Goal: Check status

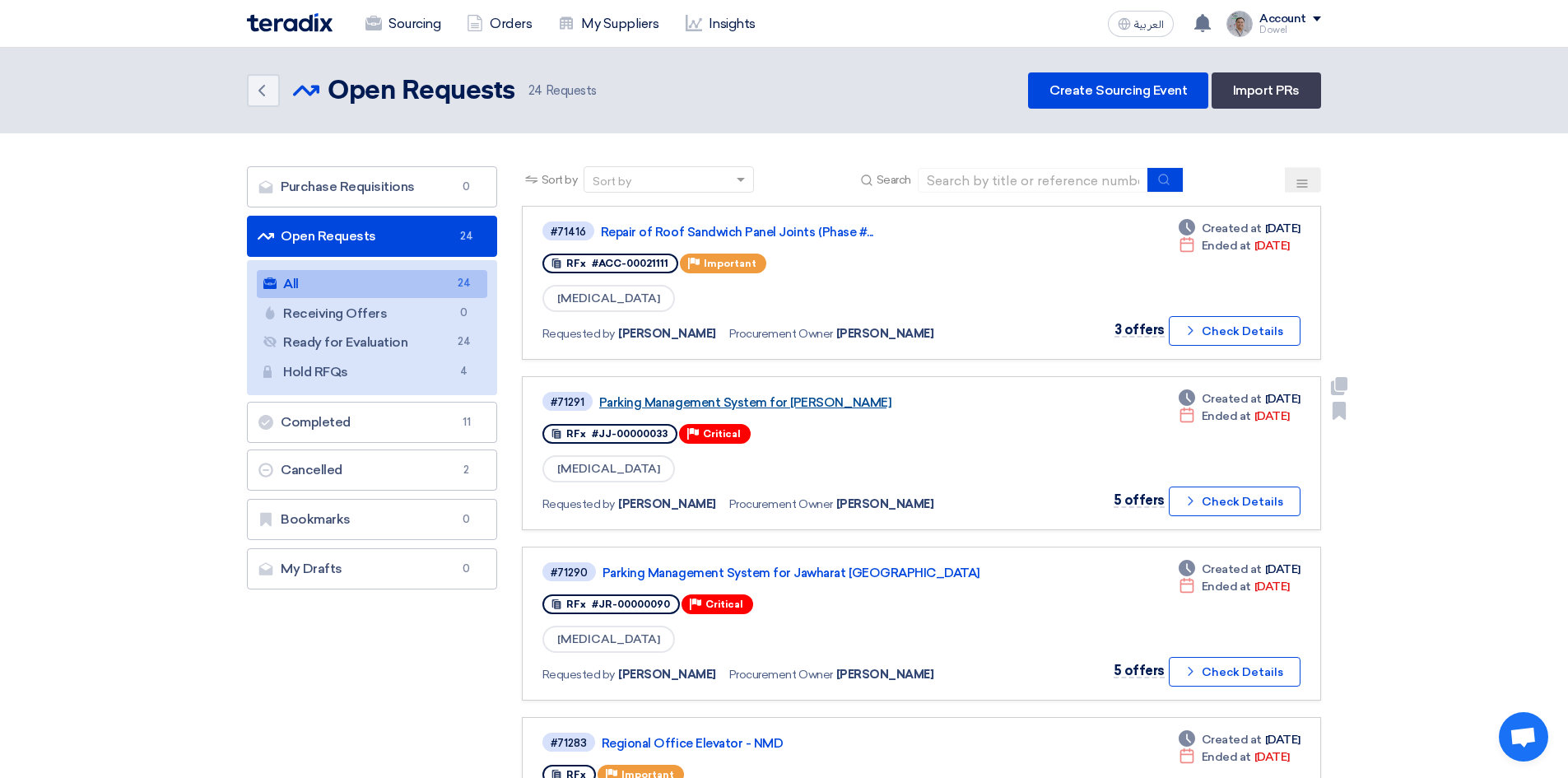
click at [766, 406] on link "Parking Management System for [PERSON_NAME]" at bounding box center [804, 403] width 411 height 15
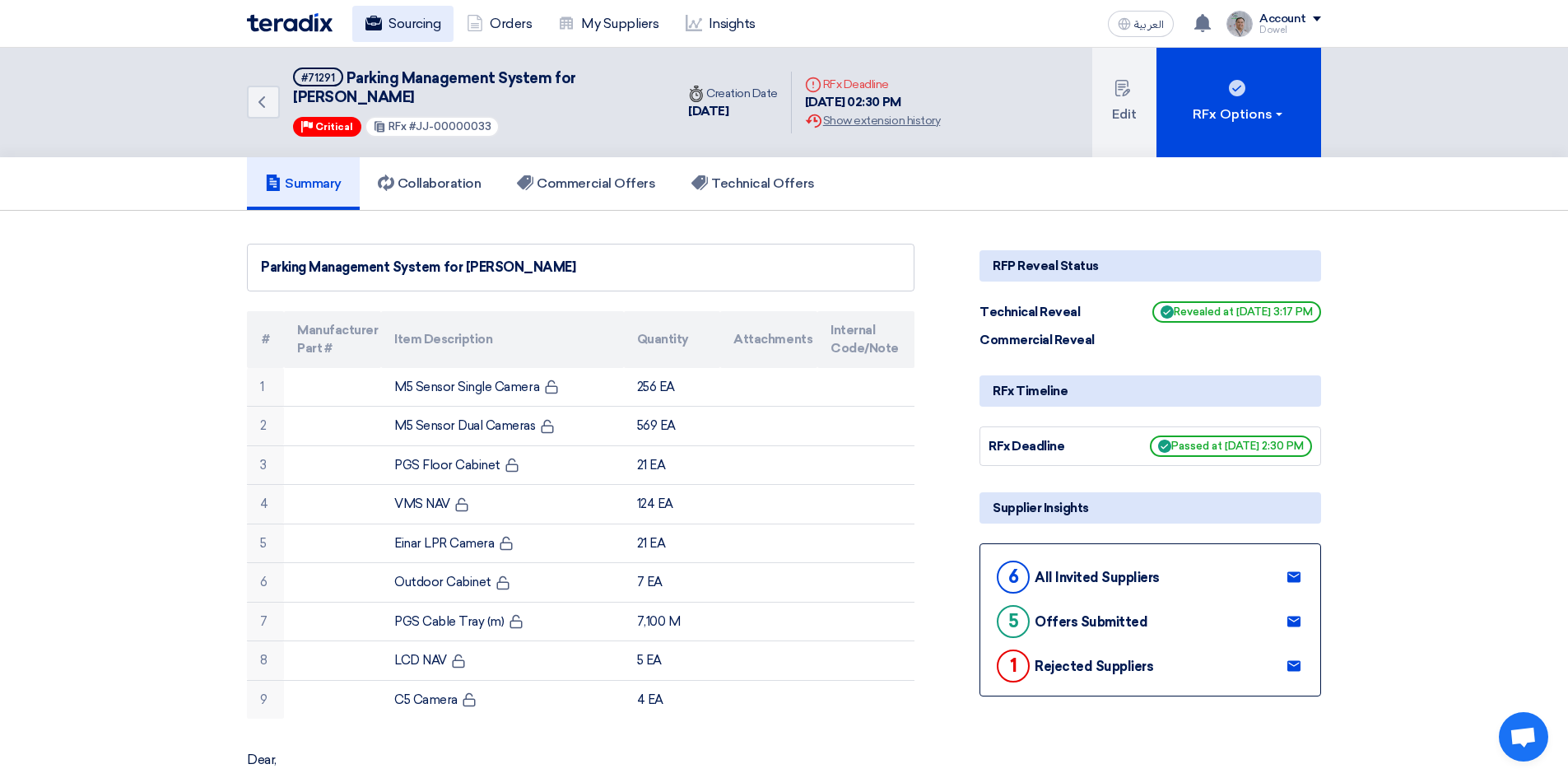
click at [407, 14] on link "Sourcing" at bounding box center [403, 24] width 101 height 37
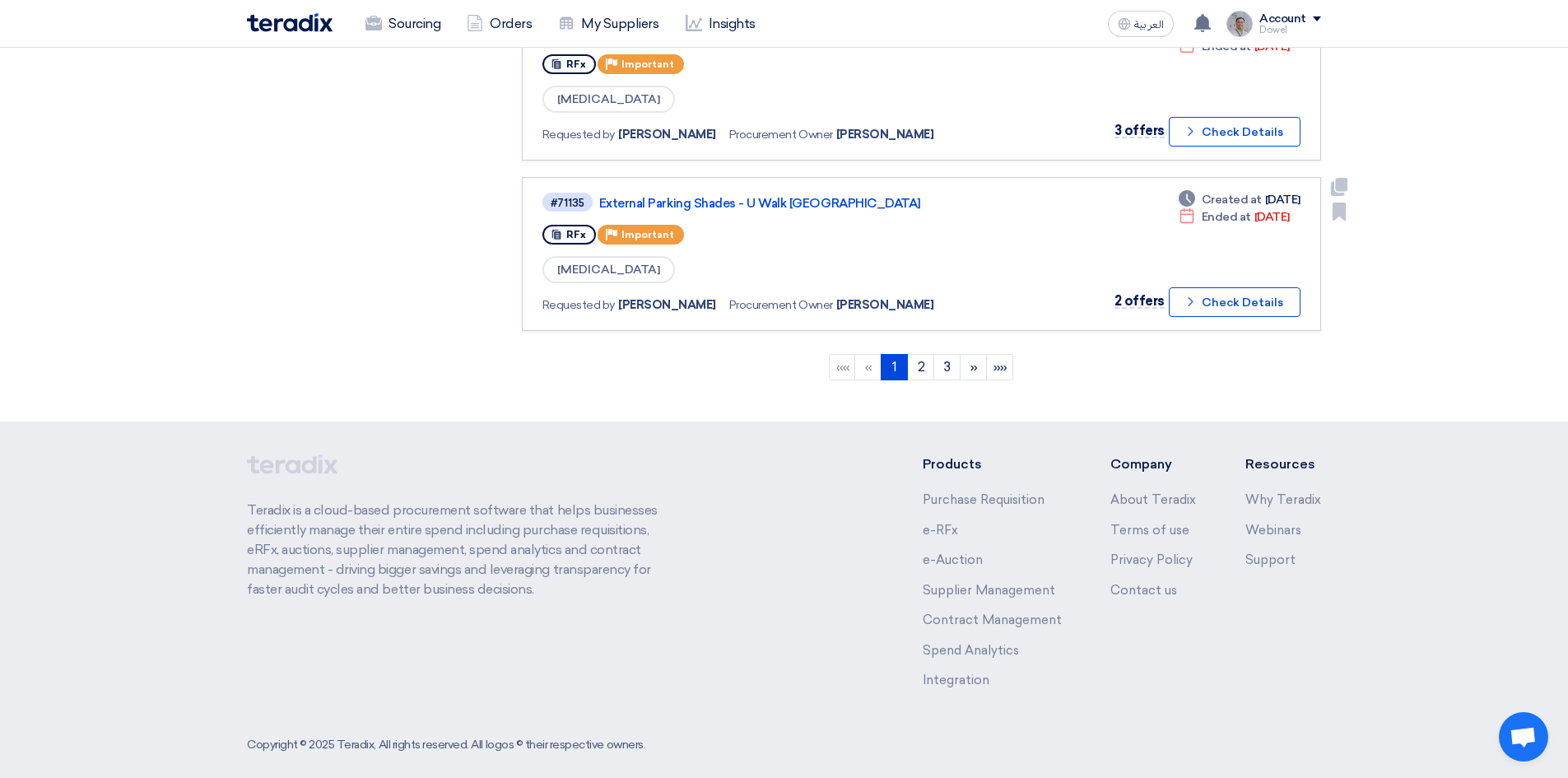
scroll to position [1564, 0]
click at [919, 370] on link "2" at bounding box center [921, 366] width 27 height 27
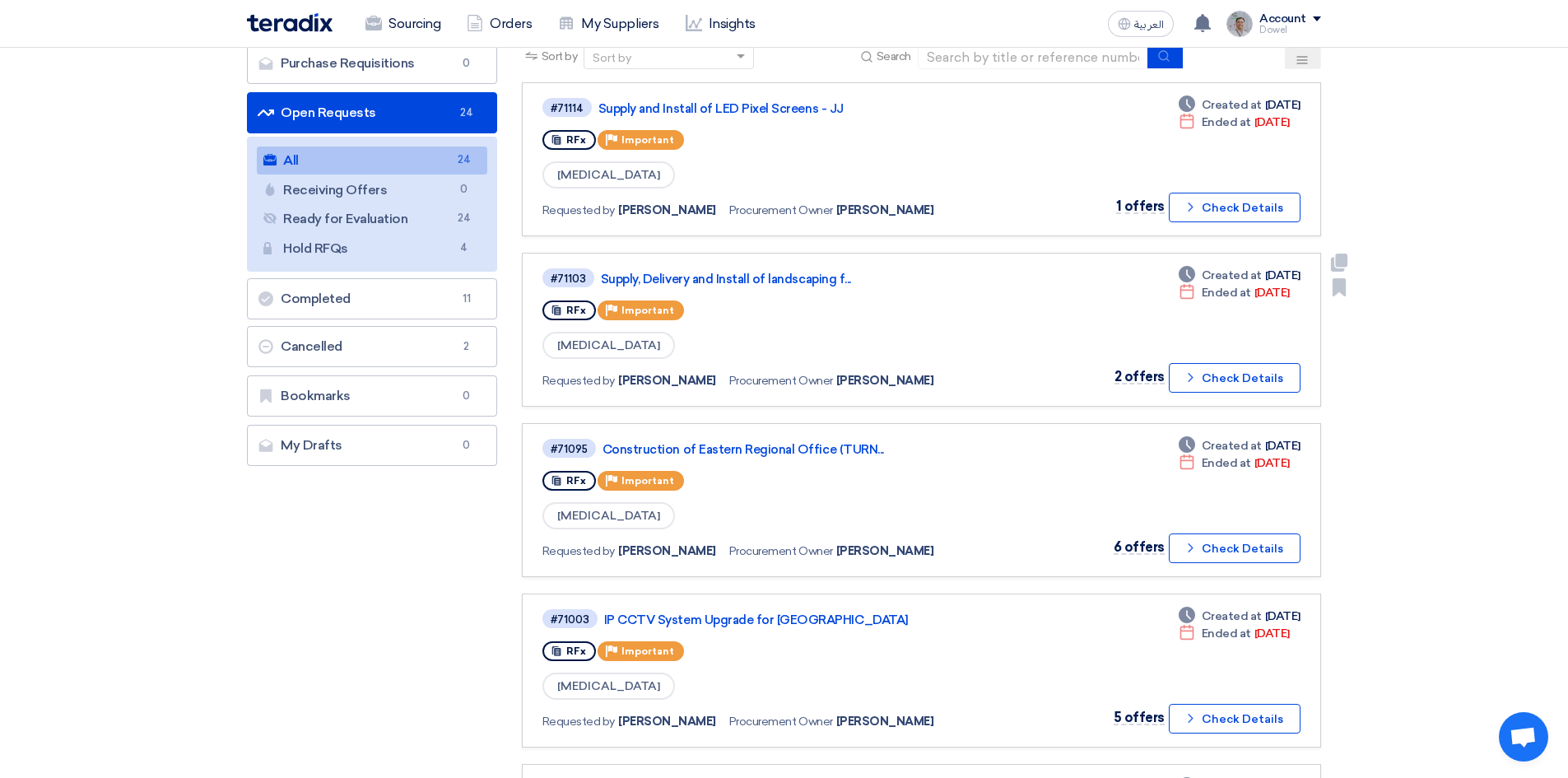
scroll to position [247, 0]
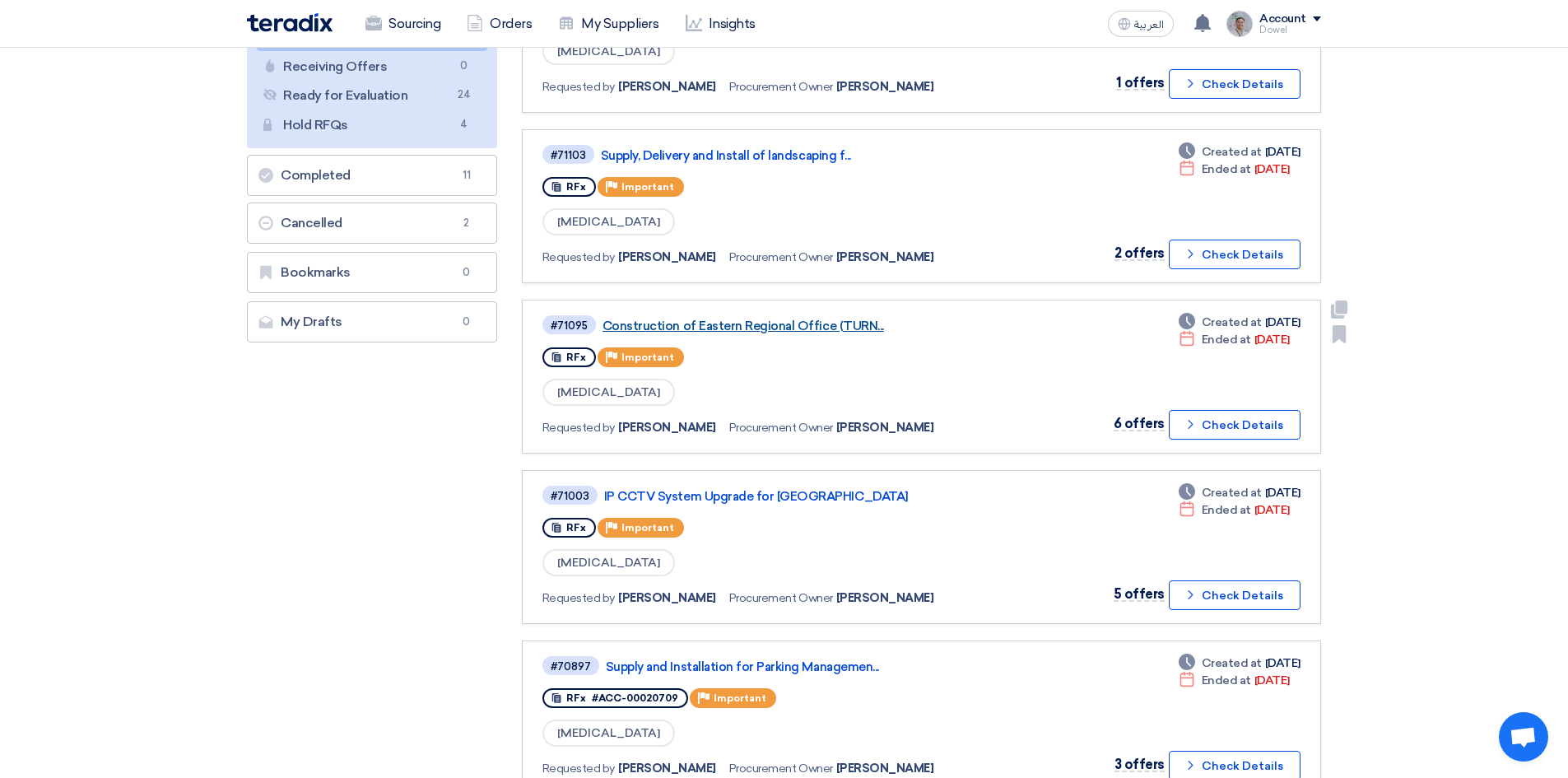
click at [800, 331] on link "Construction of Eastern Regional Office (TURN..." at bounding box center [808, 326] width 411 height 15
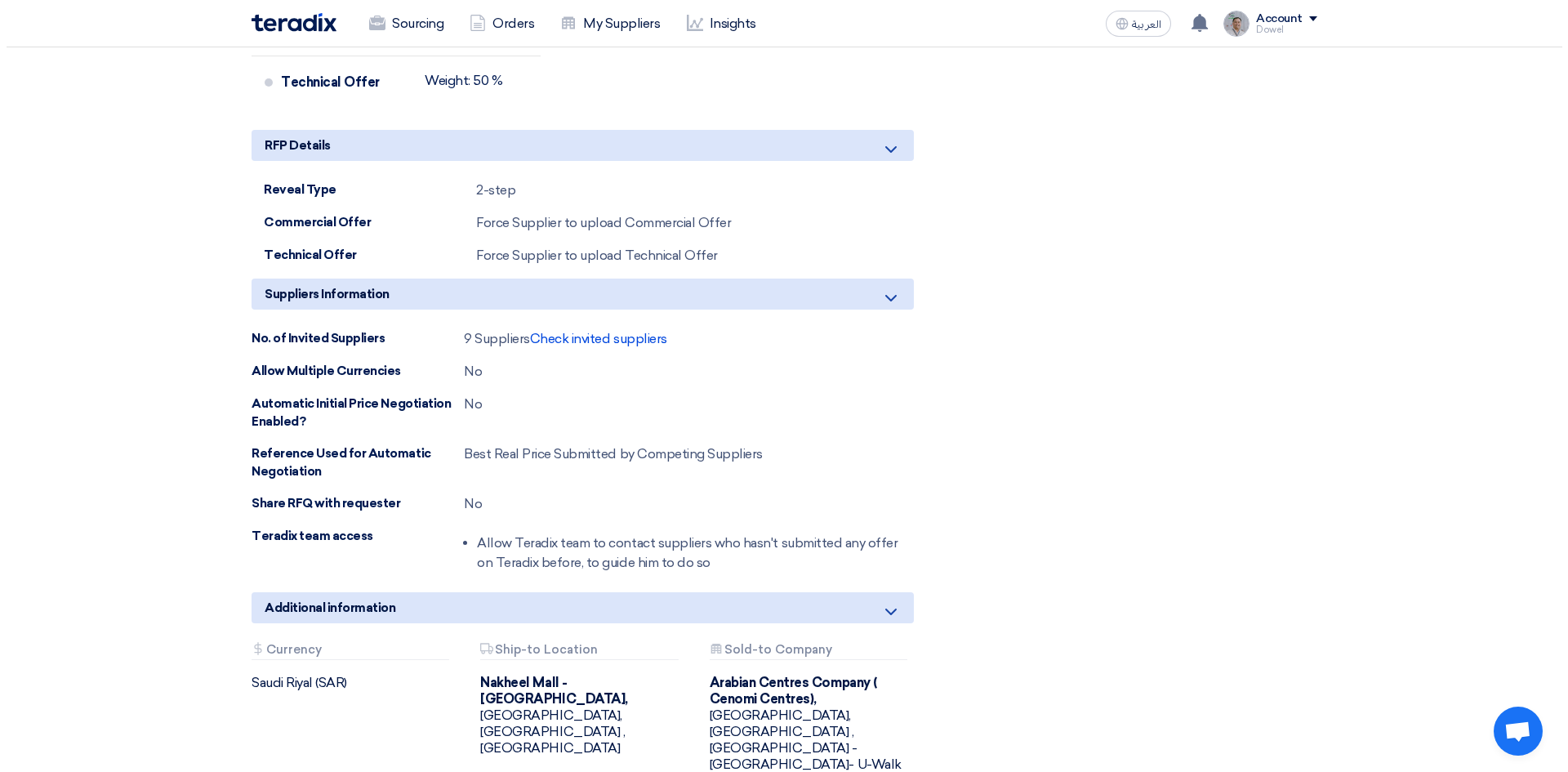
scroll to position [2043, 0]
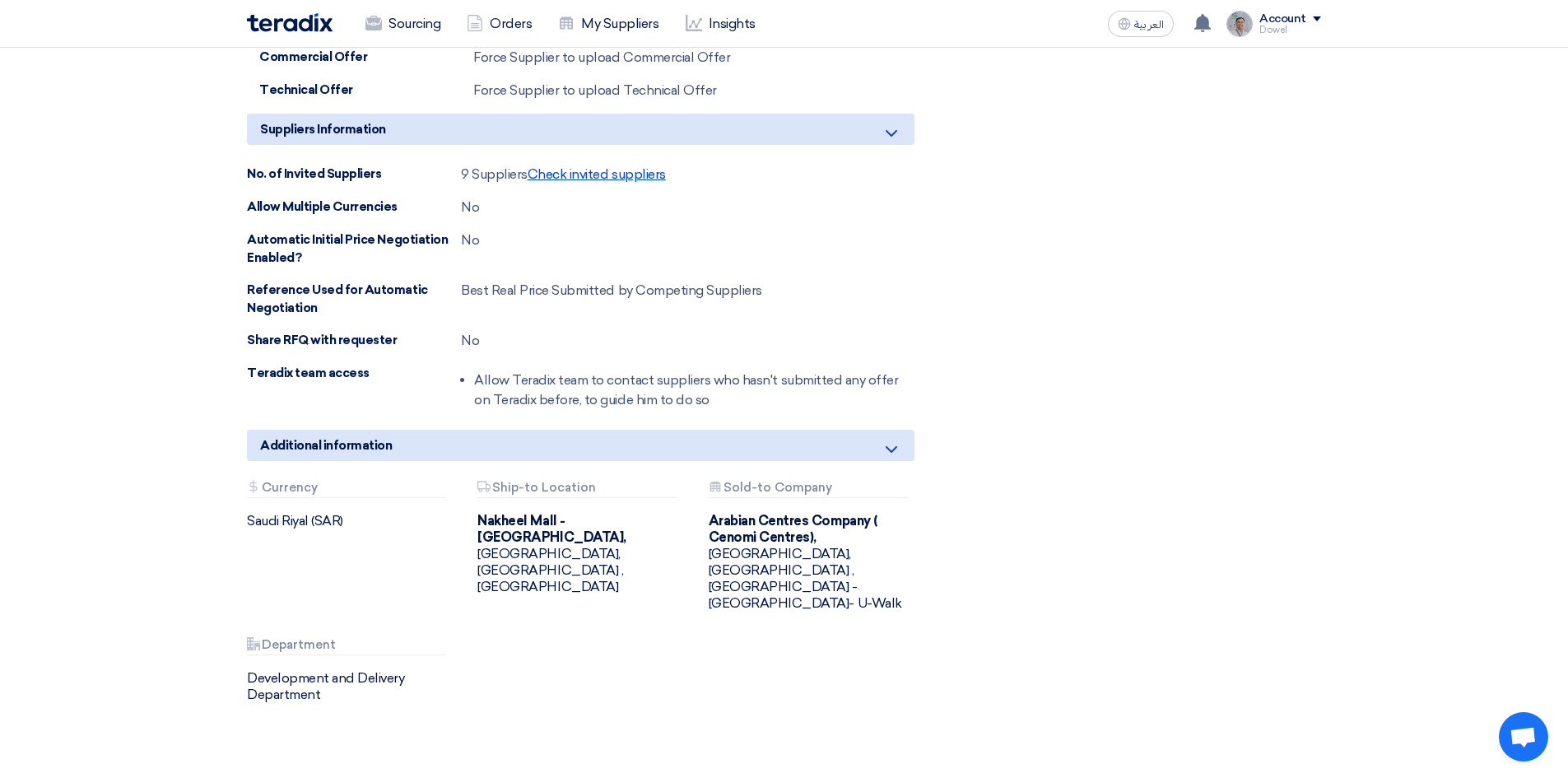
click at [582, 166] on span "Check invited suppliers" at bounding box center [597, 174] width 138 height 16
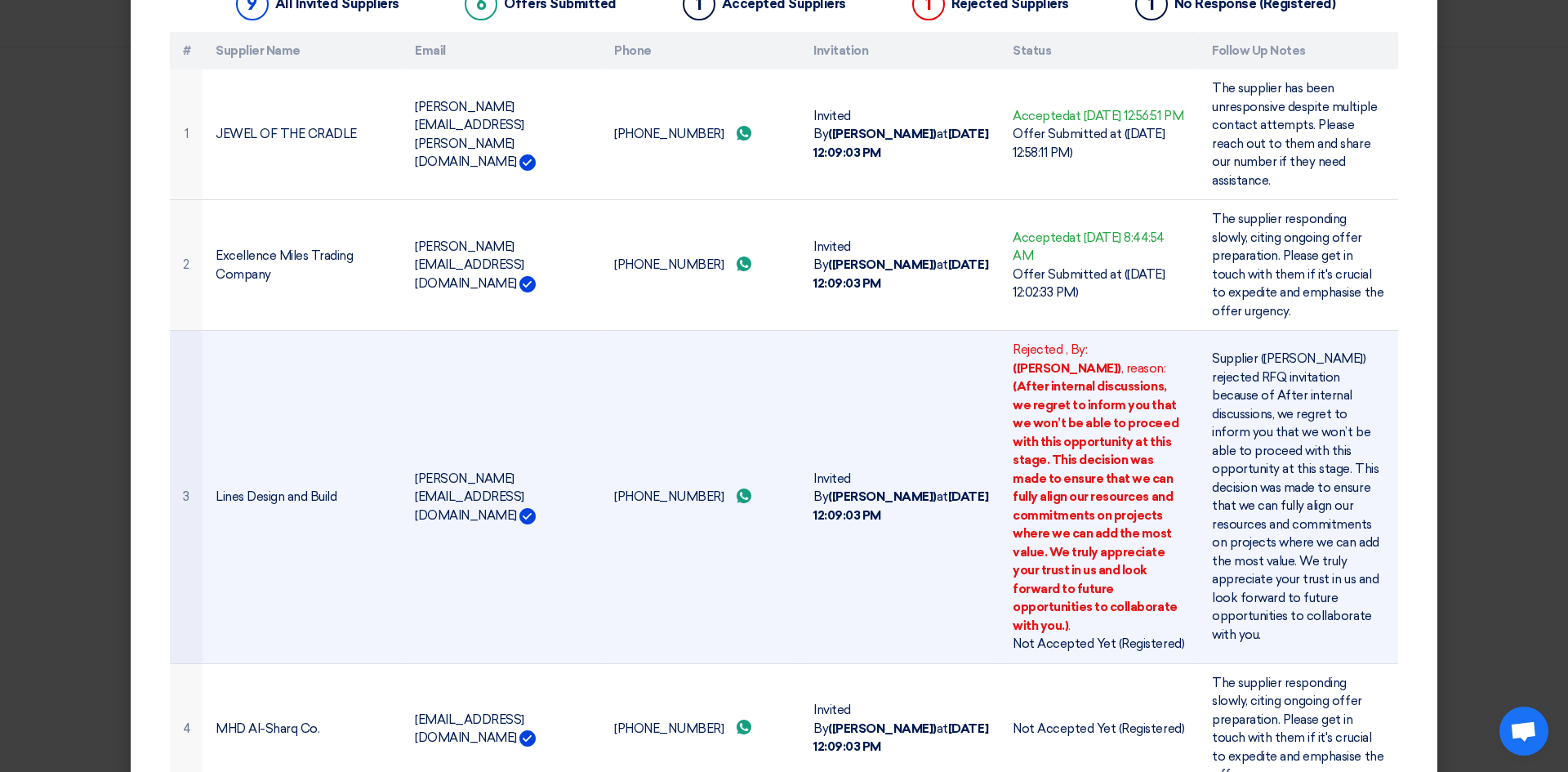
scroll to position [0, 0]
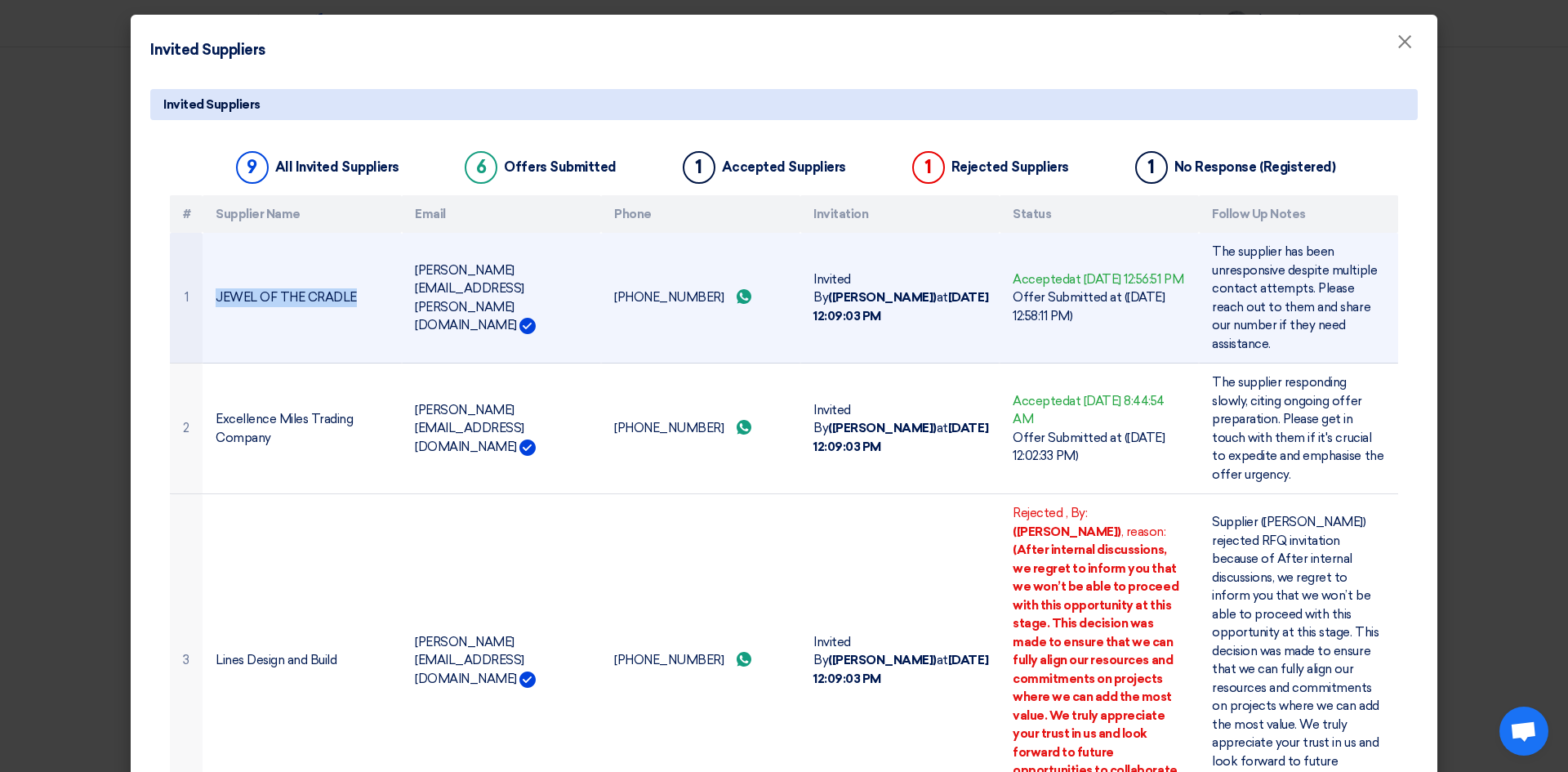
drag, startPoint x: 354, startPoint y: 290, endPoint x: 200, endPoint y: 291, distance: 154.0
click at [203, 289] on td "JEWEL OF THE CRADLE" at bounding box center [303, 298] width 200 height 131
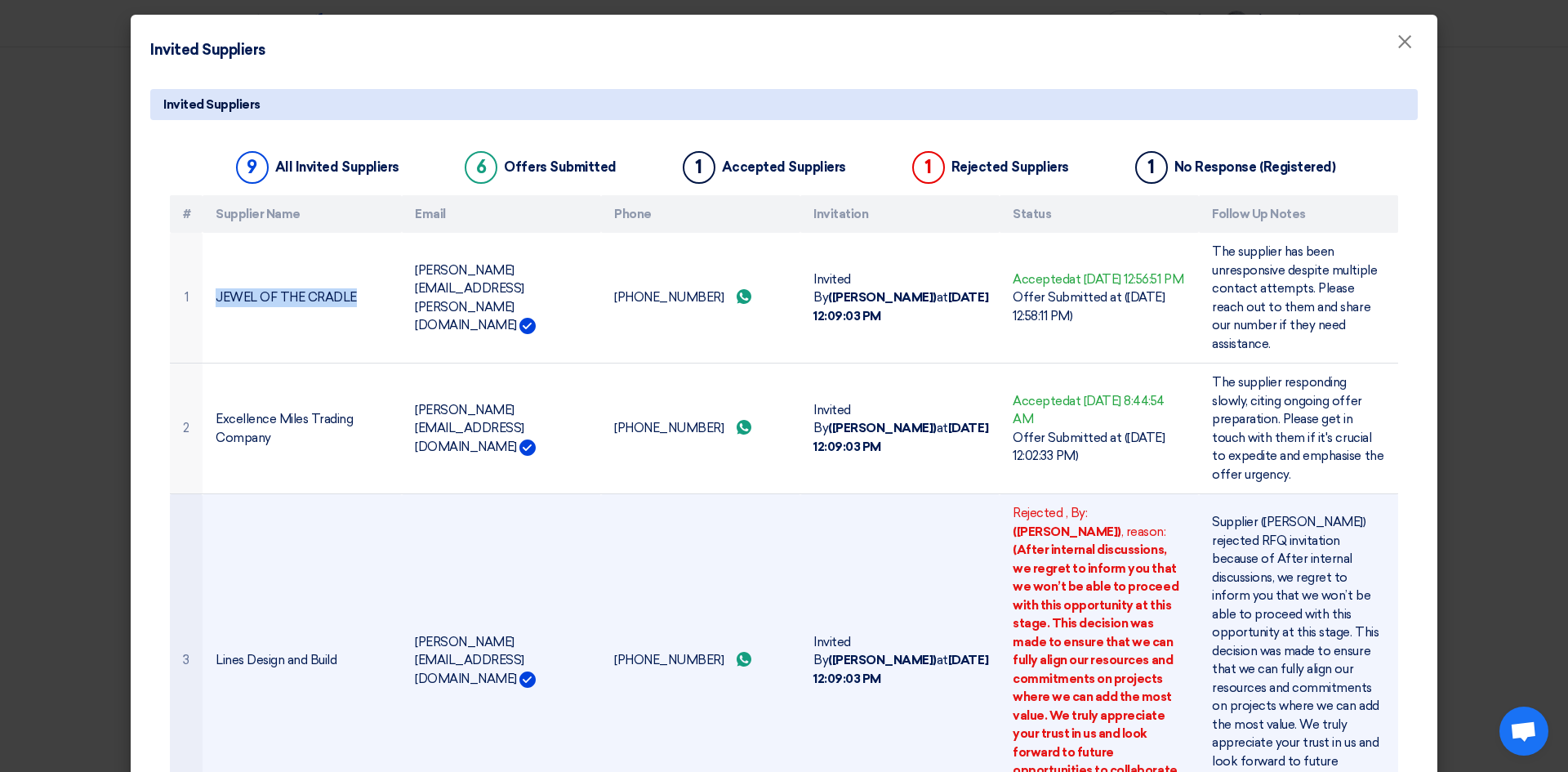
copy td "JEWEL OF THE CRADLE"
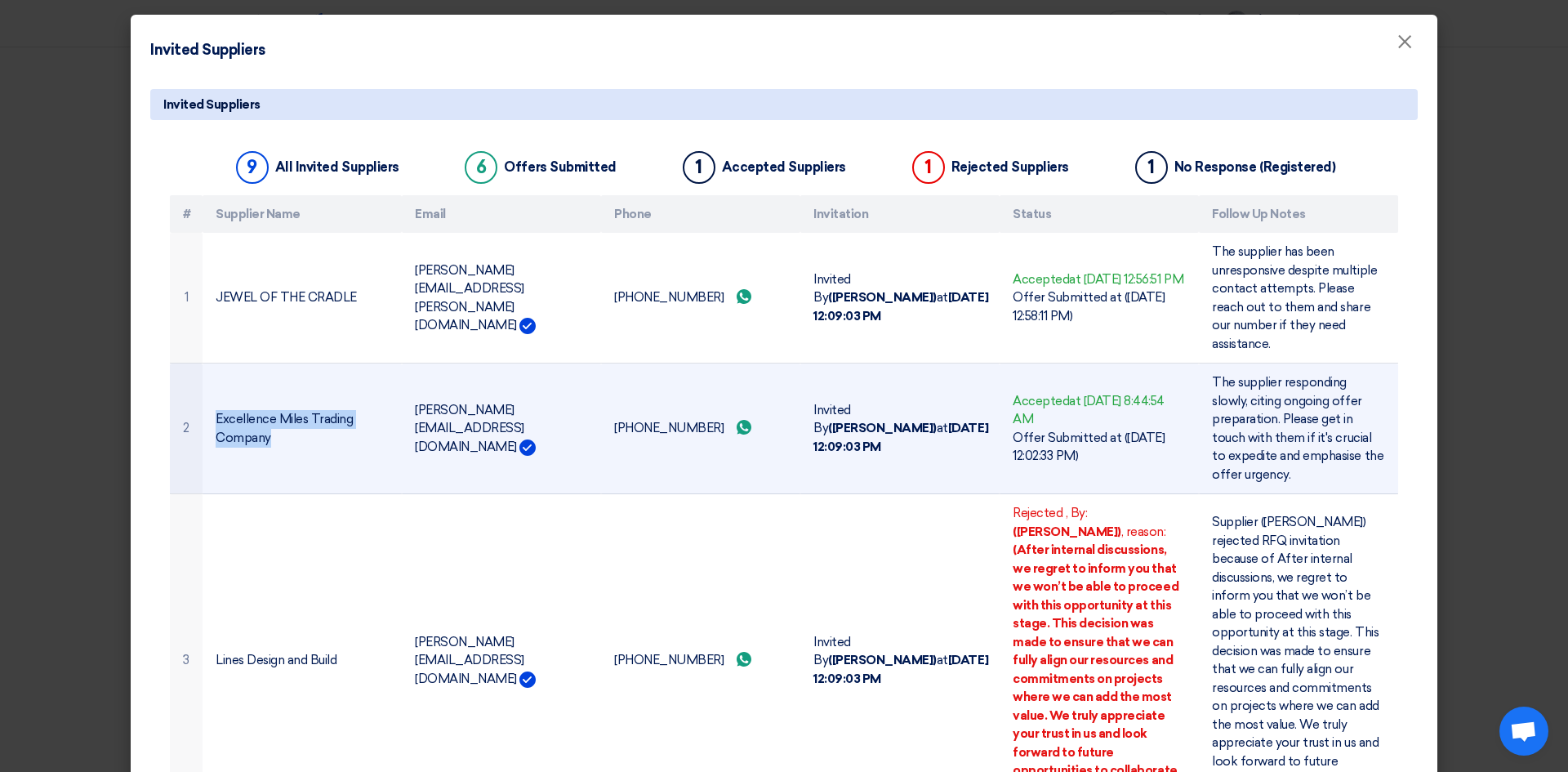
drag, startPoint x: 275, startPoint y: 422, endPoint x: 209, endPoint y: 398, distance: 70.2
click at [209, 398] on td "Excellence Miles Trading Company" at bounding box center [303, 429] width 200 height 131
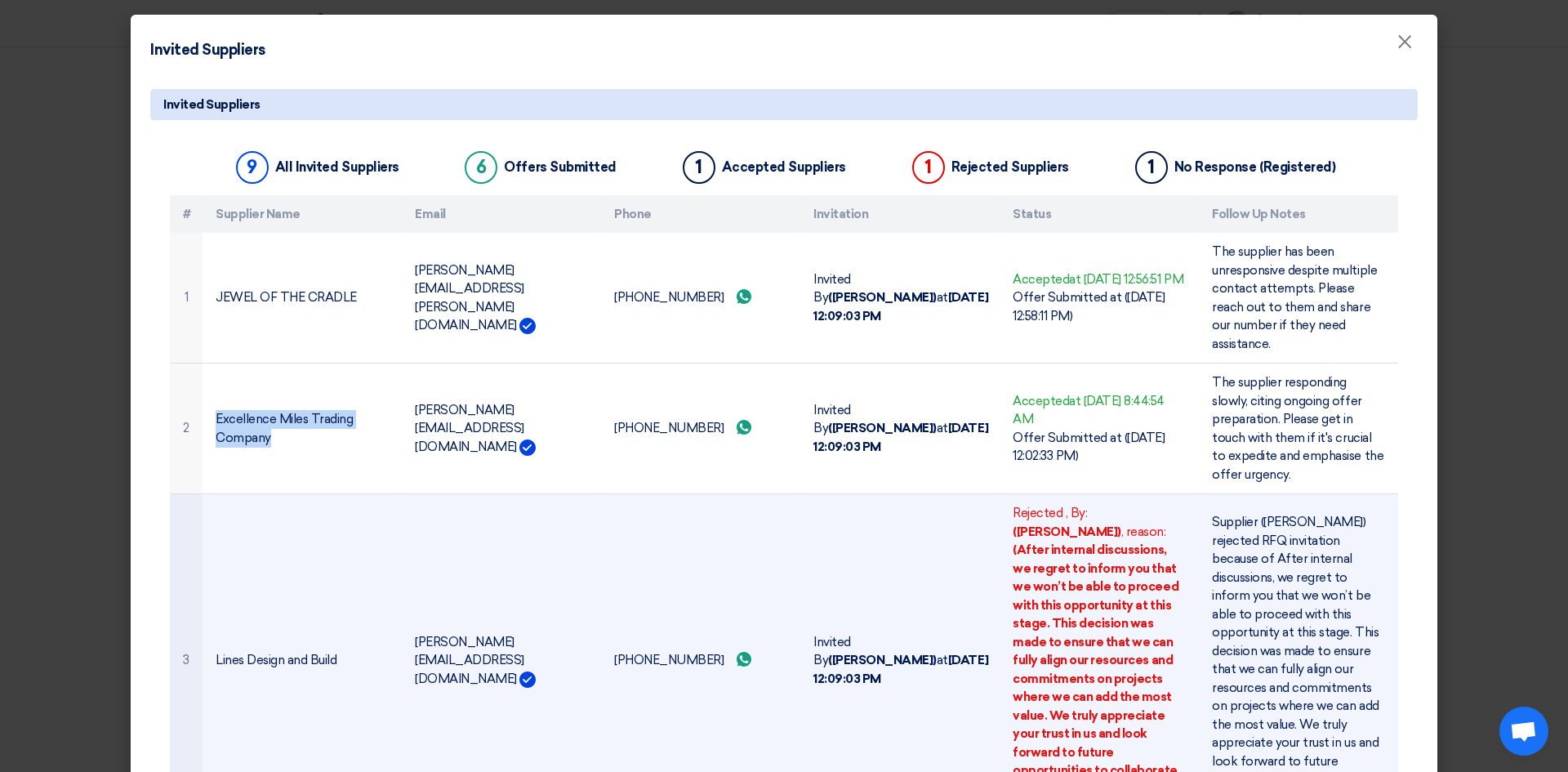
copy td "Excellence Miles Trading Company"
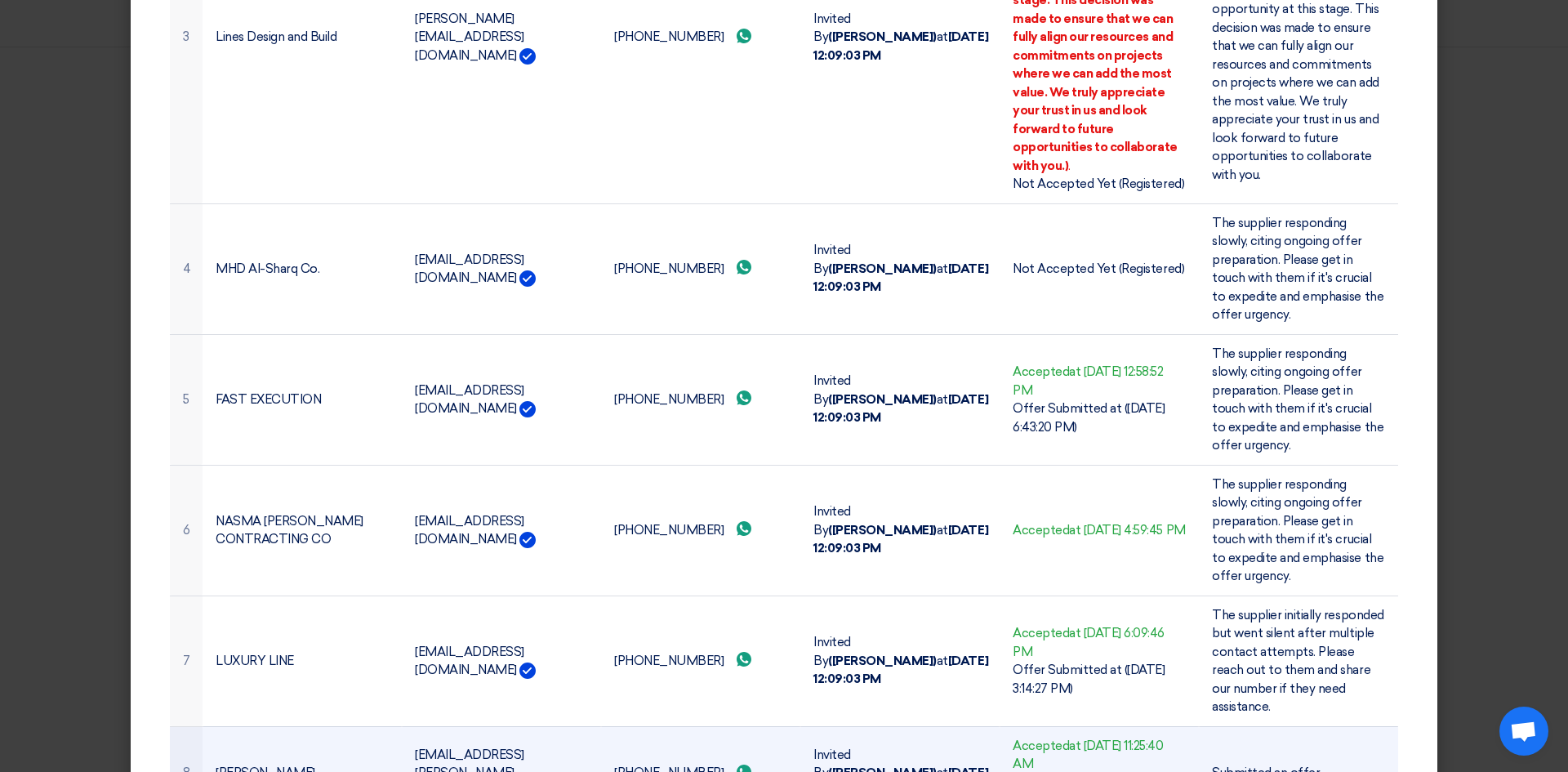
scroll to position [569, 0]
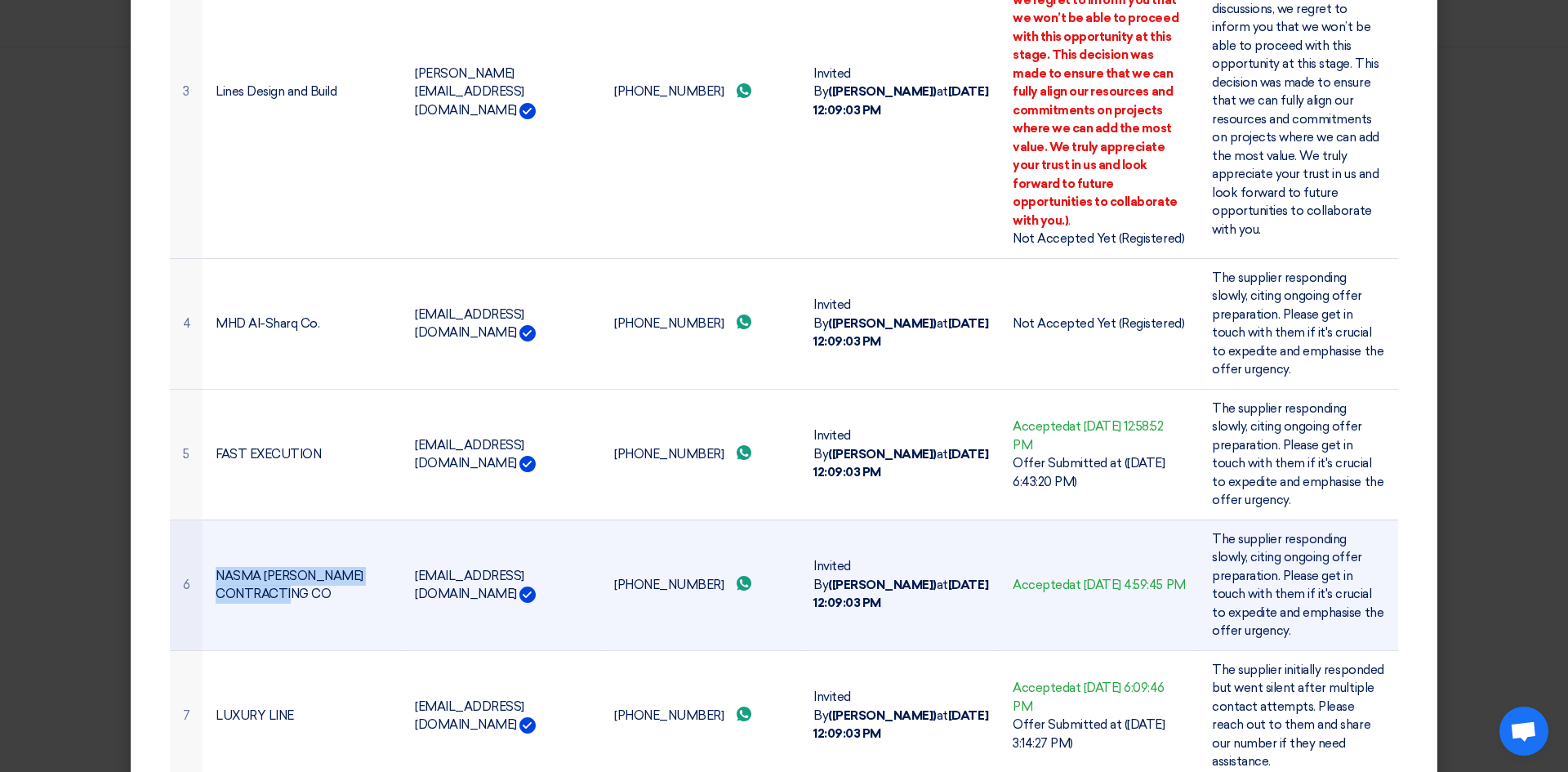
drag, startPoint x: 324, startPoint y: 559, endPoint x: 213, endPoint y: 539, distance: 112.8
click at [213, 539] on td "NASMA [PERSON_NAME] CONTRACTING CO" at bounding box center [303, 585] width 200 height 131
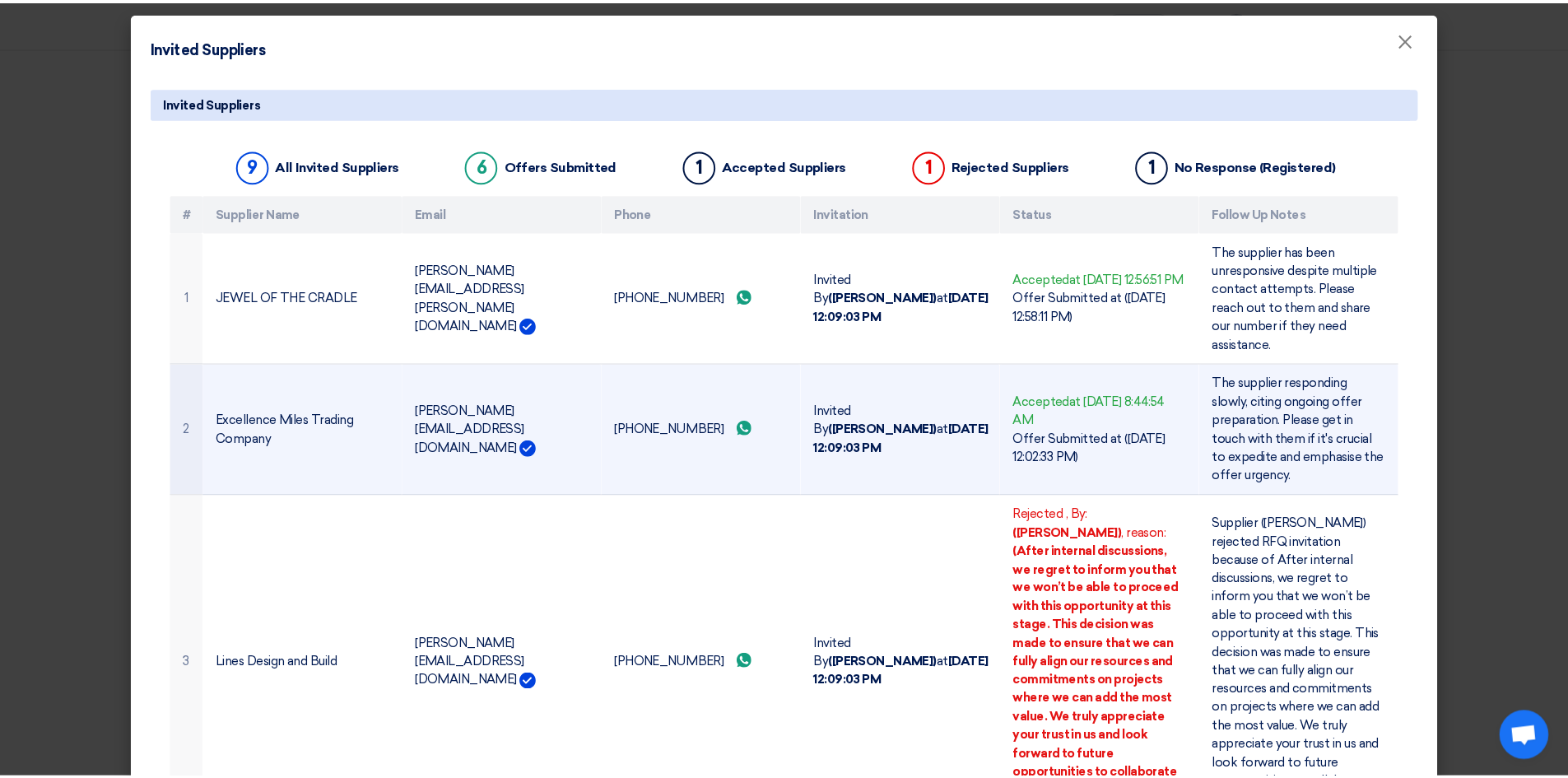
scroll to position [0, 0]
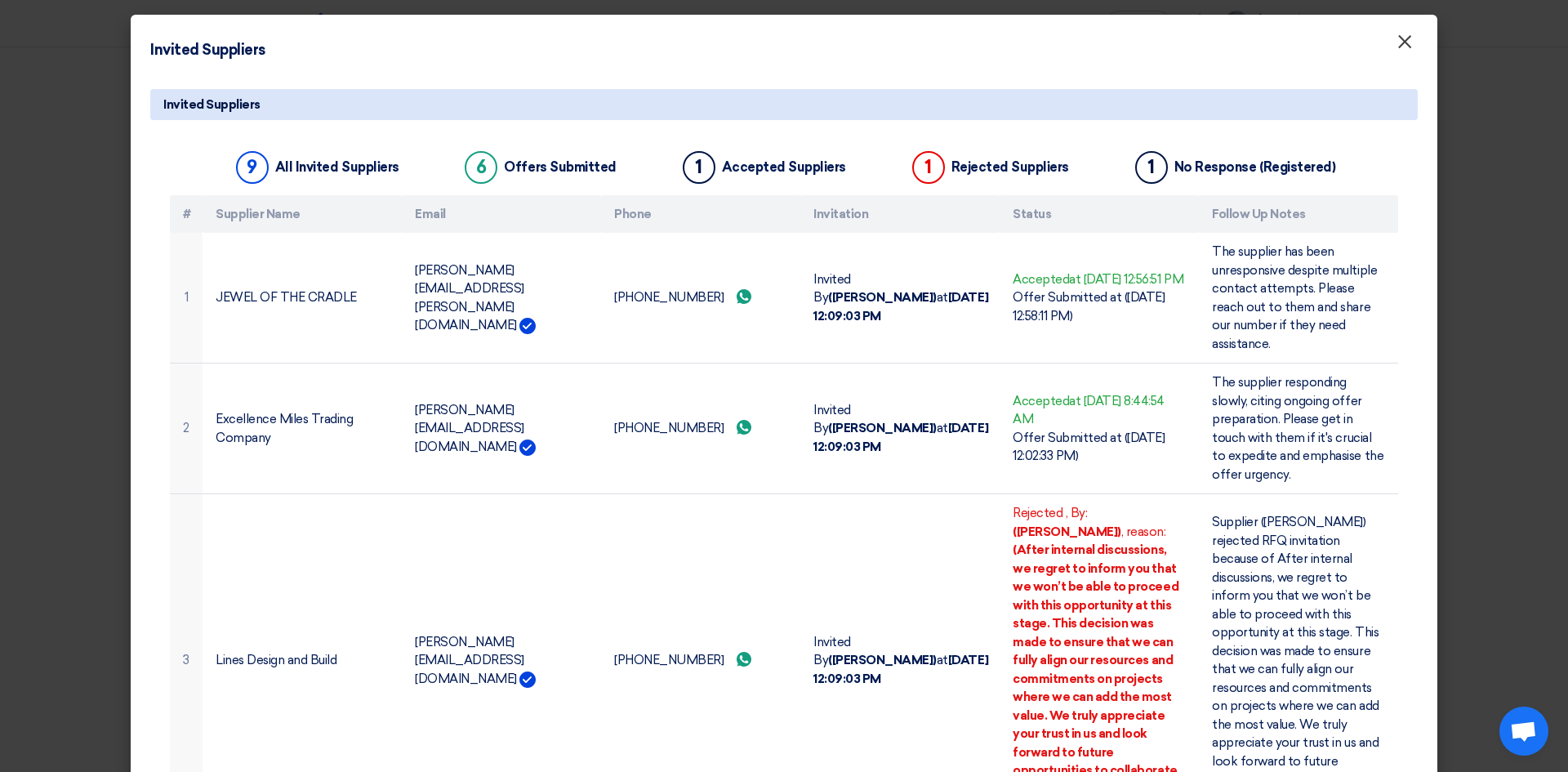
click at [1403, 54] on span "×" at bounding box center [1405, 46] width 16 height 33
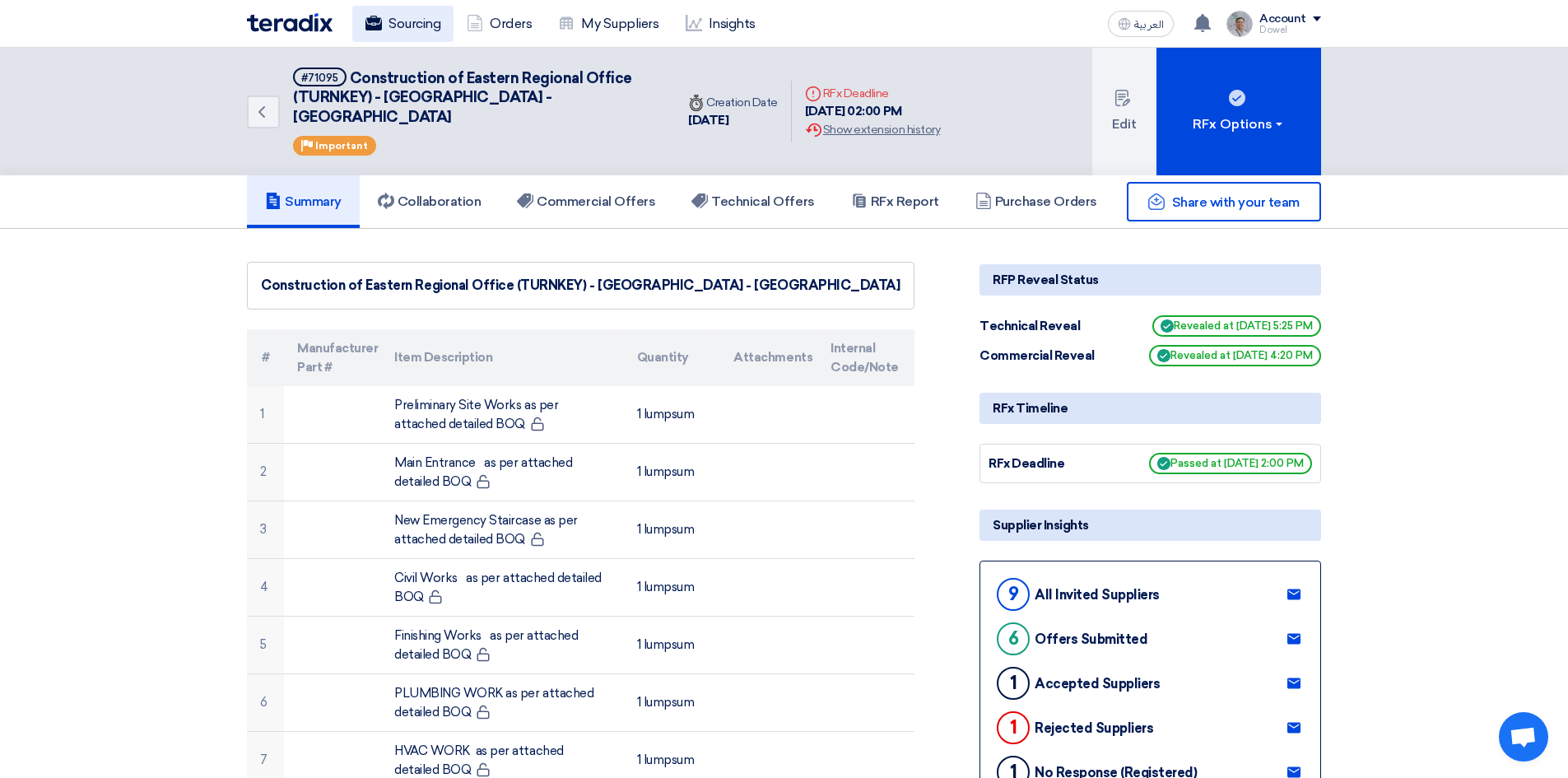
click at [415, 18] on link "Sourcing" at bounding box center [403, 24] width 101 height 37
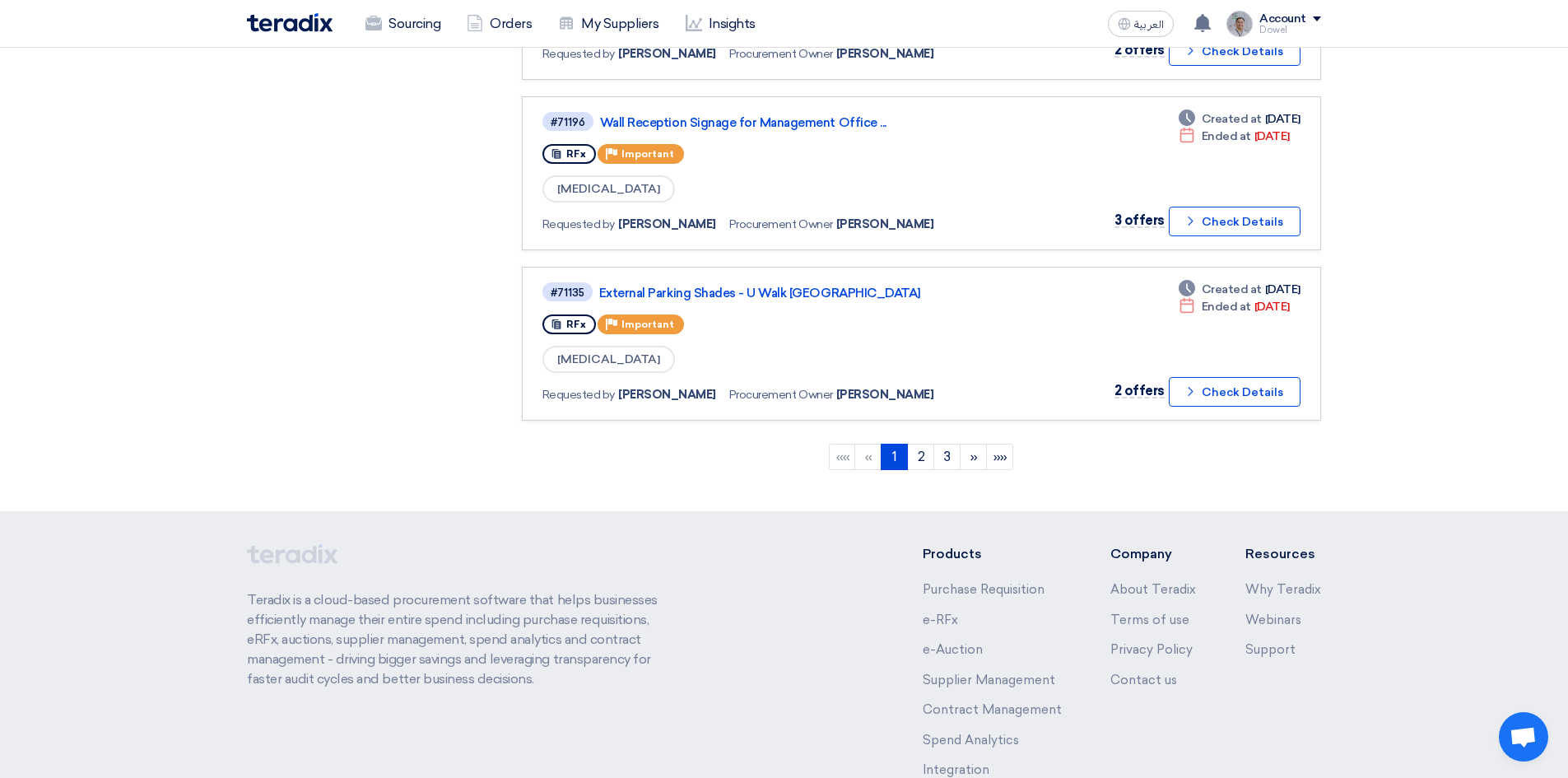
scroll to position [1475, 0]
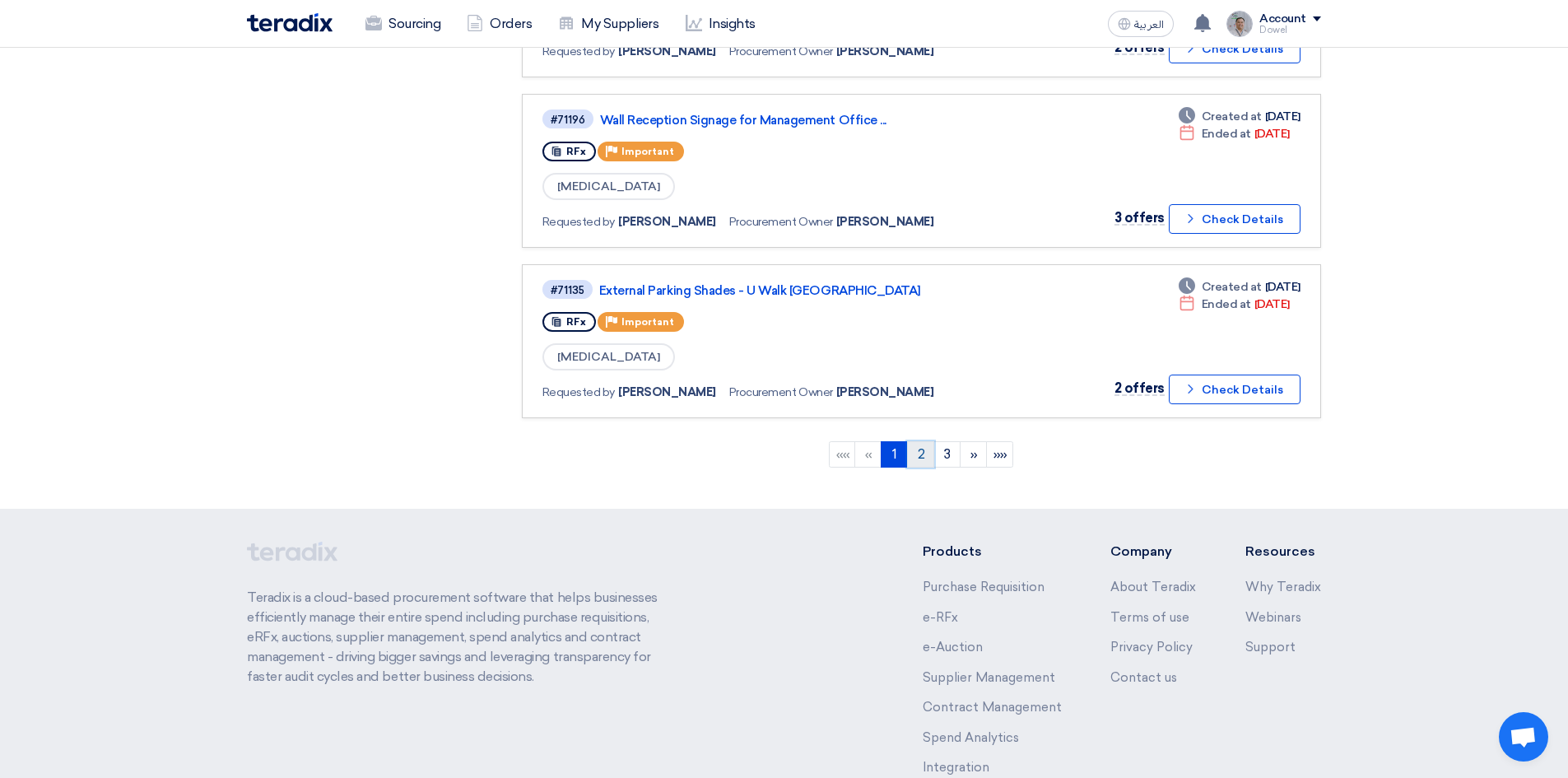
click at [919, 459] on link "2" at bounding box center [921, 455] width 27 height 27
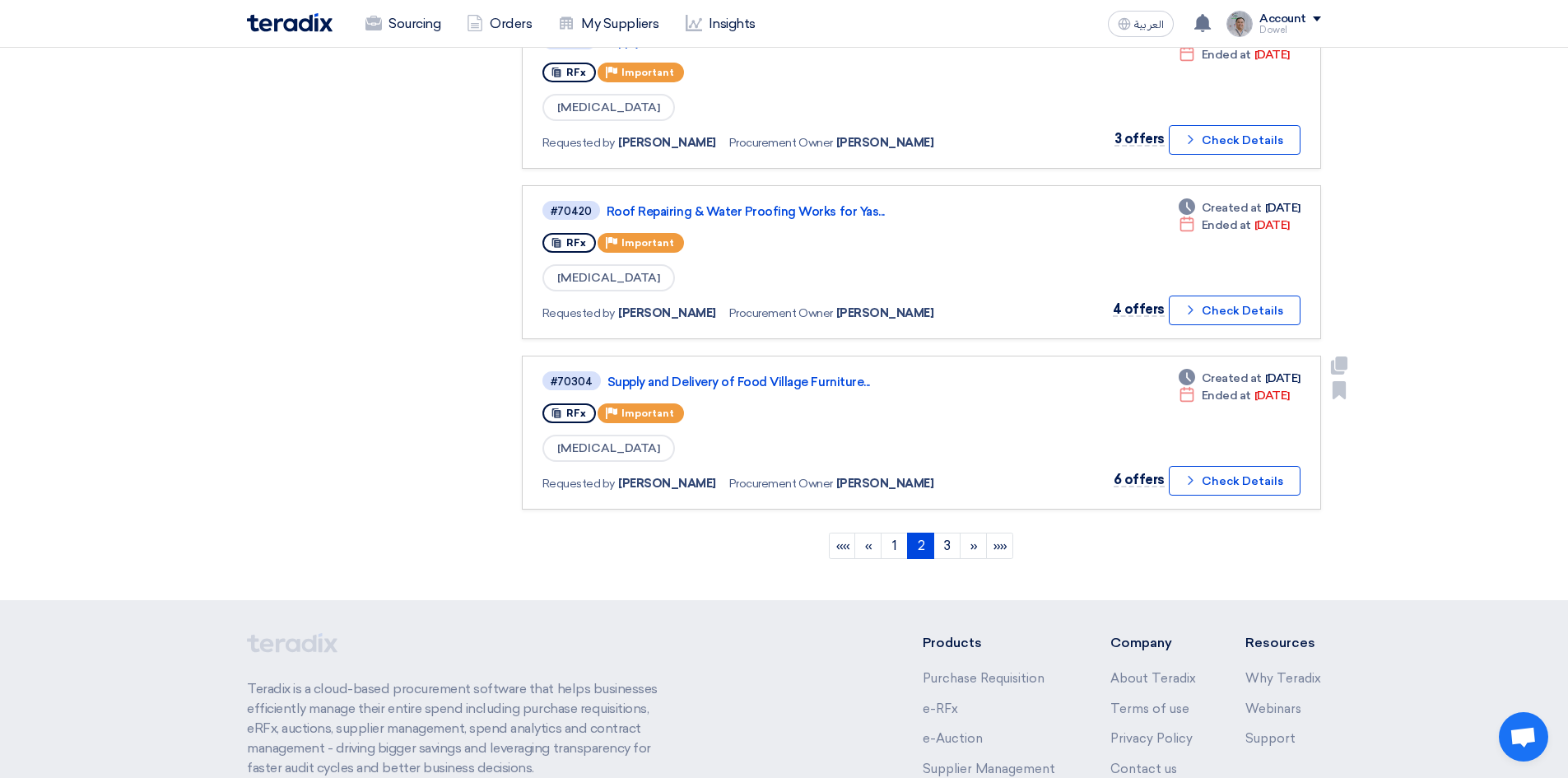
scroll to position [1564, 0]
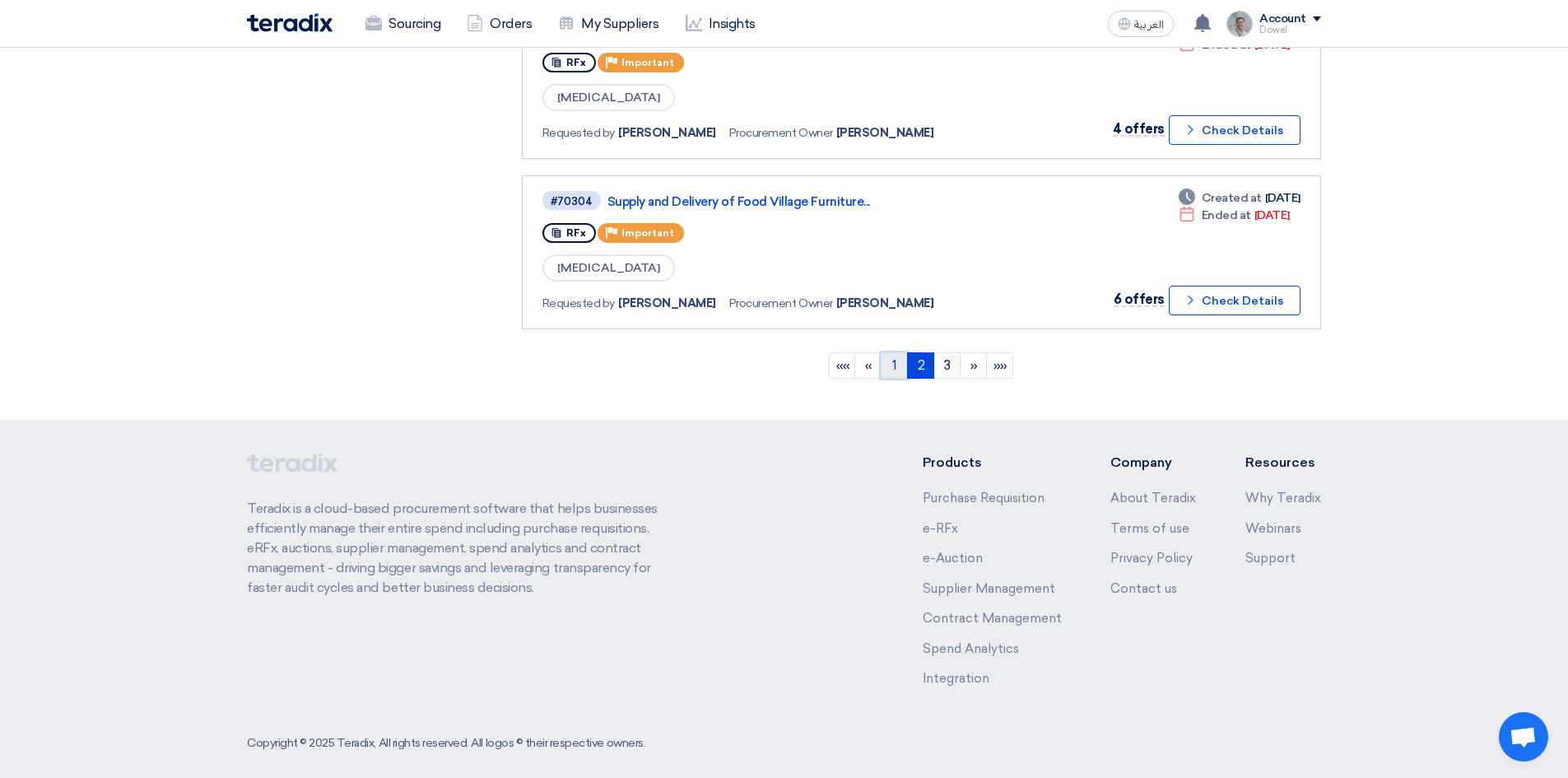
click at [892, 364] on link "1" at bounding box center [894, 366] width 27 height 27
